Goal: Task Accomplishment & Management: Use online tool/utility

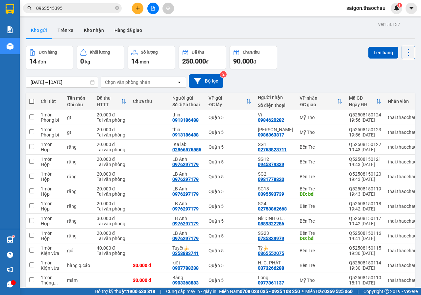
click at [32, 103] on span at bounding box center [31, 101] width 5 height 5
click at [32, 98] on input "checkbox" at bounding box center [32, 98] width 0 height 0
checkbox input "true"
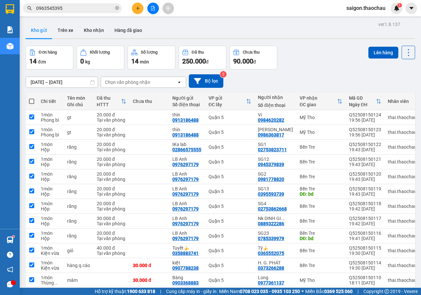
checkbox input "true"
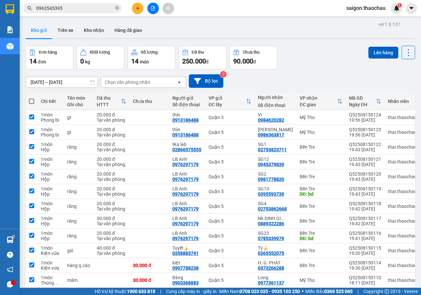
checkbox input "true"
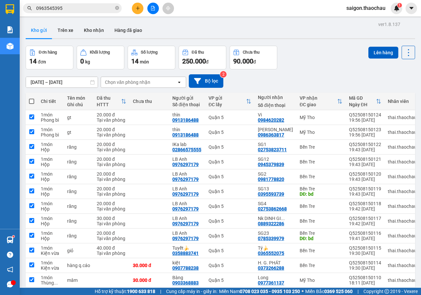
checkbox input "true"
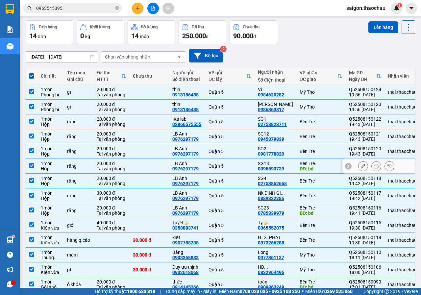
scroll to position [59, 0]
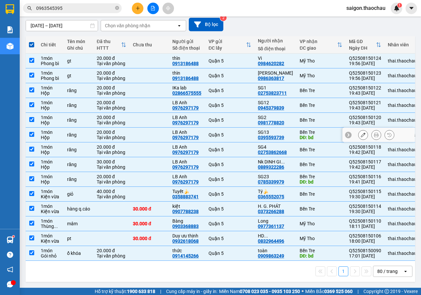
click at [33, 132] on input "checkbox" at bounding box center [31, 134] width 5 height 5
checkbox input "false"
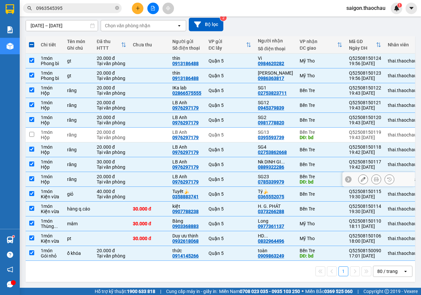
click at [34, 177] on input "checkbox" at bounding box center [31, 178] width 5 height 5
checkbox input "false"
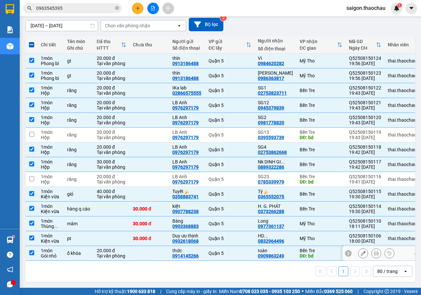
click at [30, 251] on input "checkbox" at bounding box center [31, 252] width 5 height 5
checkbox input "false"
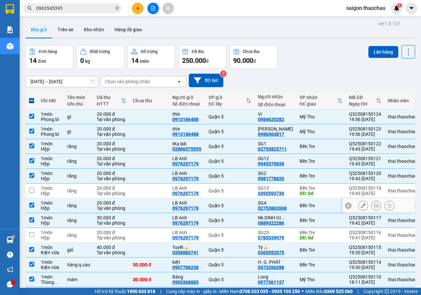
scroll to position [0, 0]
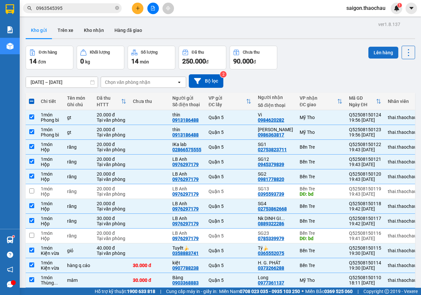
click at [371, 53] on button "Lên hàng" at bounding box center [383, 53] width 30 height 12
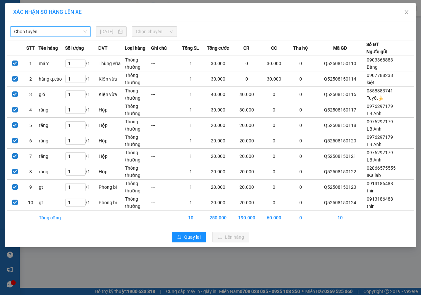
click at [52, 27] on span "Chọn tuyến" at bounding box center [50, 32] width 73 height 10
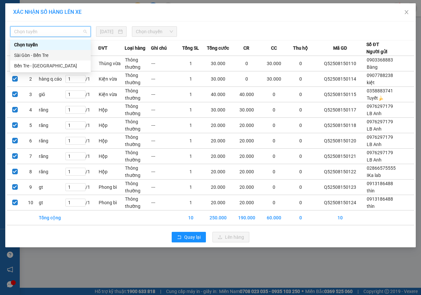
click at [25, 58] on div "Sài Gòn - Bến Tre" at bounding box center [50, 55] width 73 height 7
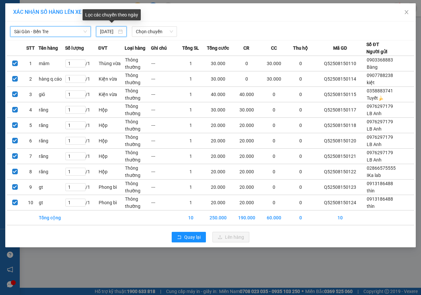
click at [110, 30] on input "[DATE]" at bounding box center [108, 31] width 17 height 7
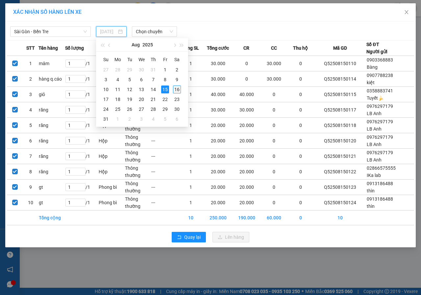
click at [178, 90] on div "16" at bounding box center [177, 89] width 8 height 8
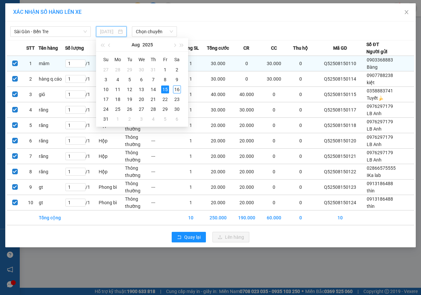
type input "[DATE]"
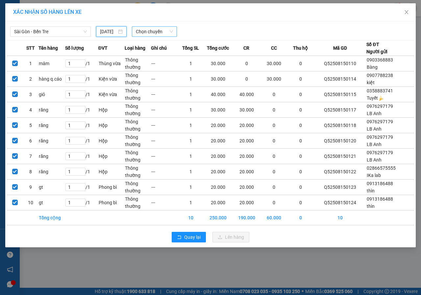
click at [151, 33] on span "Chọn chuyến" at bounding box center [154, 32] width 37 height 10
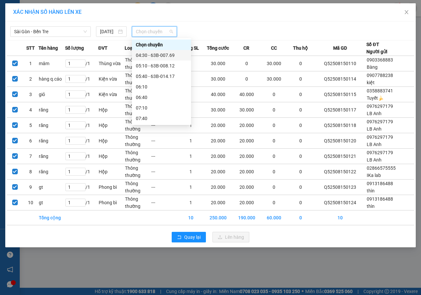
click at [150, 56] on div "04:30 - 63B-007.69" at bounding box center [161, 55] width 51 height 7
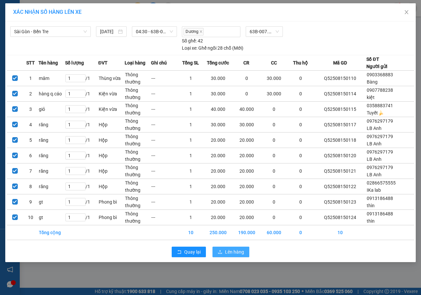
click at [228, 253] on span "Lên hàng" at bounding box center [234, 251] width 19 height 7
